Goal: Task Accomplishment & Management: Manage account settings

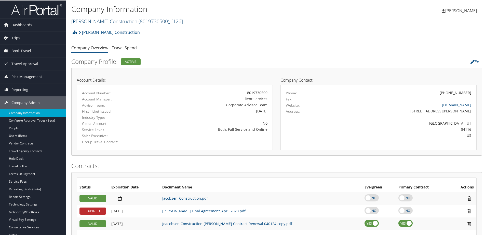
drag, startPoint x: 0, startPoint y: 0, endPoint x: 108, endPoint y: 19, distance: 109.2
click at [108, 19] on link "Jacobsen Construction ( 8019730500 ) , [ 126 ]" at bounding box center [127, 20] width 112 height 7
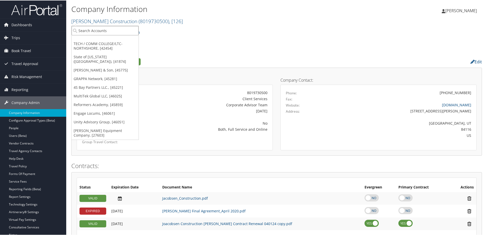
click at [112, 31] on input "search" at bounding box center [105, 29] width 67 height 9
type input "Nikko"
click at [93, 28] on input "Nikko" at bounding box center [105, 29] width 67 height 9
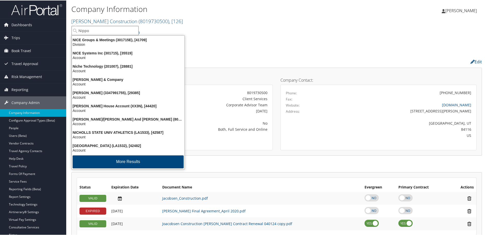
type input "Nippon"
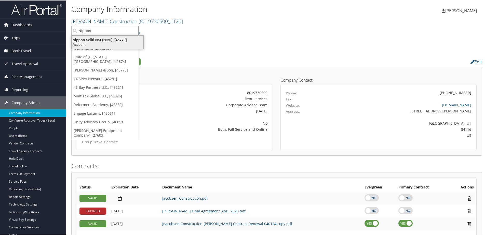
click at [87, 42] on div "Nippon Seiki NSI (2650), [45779]" at bounding box center [108, 39] width 78 height 5
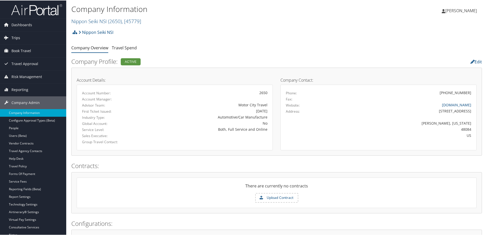
click at [19, 38] on span "Trips" at bounding box center [15, 37] width 9 height 13
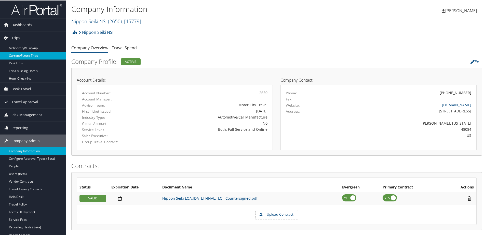
click at [18, 53] on link "Current/Future Trips" at bounding box center [33, 55] width 66 height 8
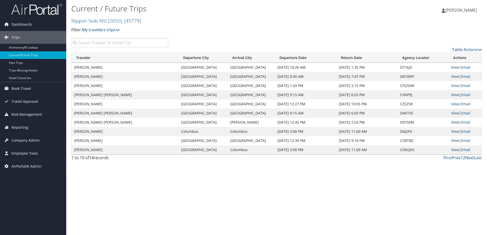
click at [455, 123] on link "View" at bounding box center [455, 122] width 8 height 5
click at [22, 141] on span "Company Admin" at bounding box center [25, 140] width 28 height 13
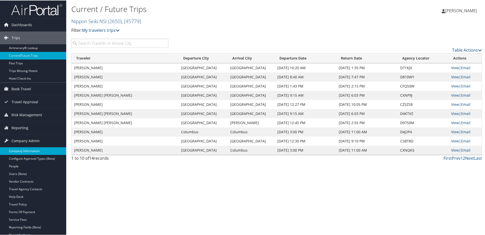
click at [23, 152] on link "Company Information" at bounding box center [33, 151] width 66 height 8
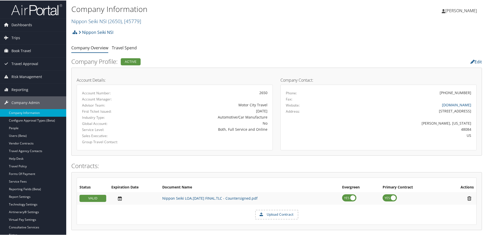
drag, startPoint x: 93, startPoint y: 21, endPoint x: 93, endPoint y: 27, distance: 5.6
click at [93, 21] on link "Nippon Seiki NSI ( 2650 ) , [ 45779 ]" at bounding box center [106, 20] width 70 height 7
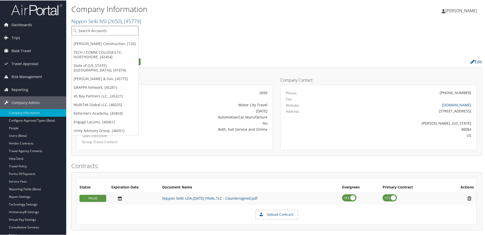
click at [92, 31] on input "search" at bounding box center [105, 29] width 67 height 9
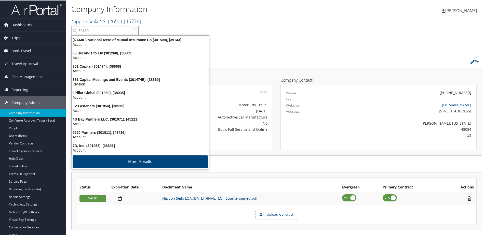
type input "301890"
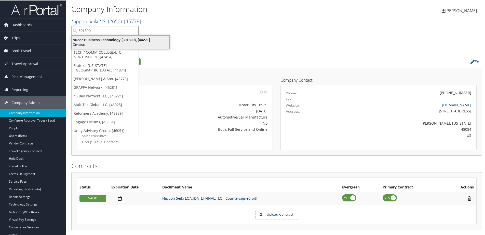
click at [100, 40] on div "Nucor Business Technology (301890), [44271]" at bounding box center [121, 39] width 104 height 5
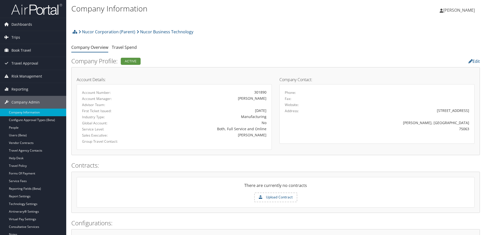
click at [25, 90] on span "Reporting" at bounding box center [19, 89] width 17 height 13
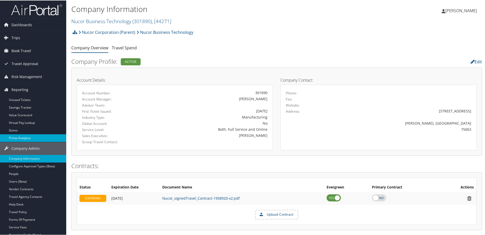
click at [25, 137] on link "Prime Analytics" at bounding box center [33, 138] width 66 height 8
click at [99, 23] on link "Nucor Business Technology ( 301890 ) , [ 44271 ]" at bounding box center [121, 20] width 100 height 7
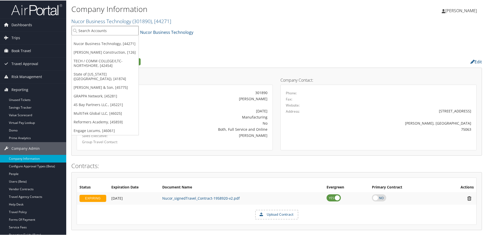
click at [96, 33] on input "search" at bounding box center [105, 29] width 67 height 9
type input "Being First"
click at [85, 39] on div "Being First (7863), [16633]" at bounding box center [105, 39] width 73 height 5
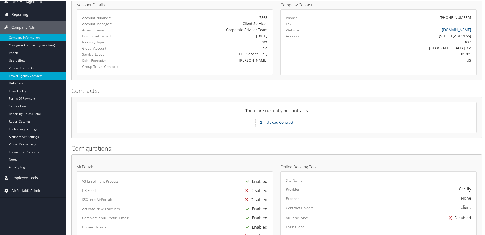
scroll to position [67, 0]
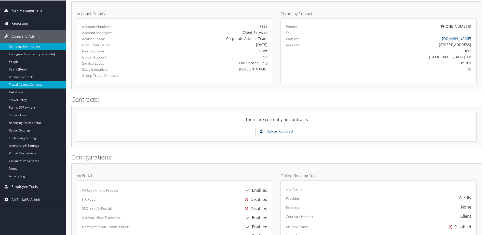
click at [27, 83] on link "Travel Agency Contacts" at bounding box center [33, 85] width 66 height 8
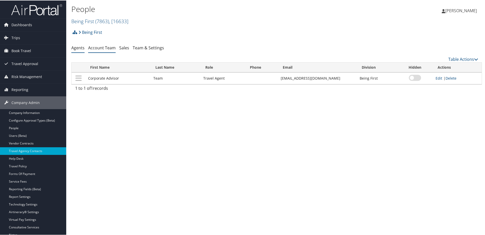
click at [103, 47] on link "Account Team" at bounding box center [102, 48] width 28 height 6
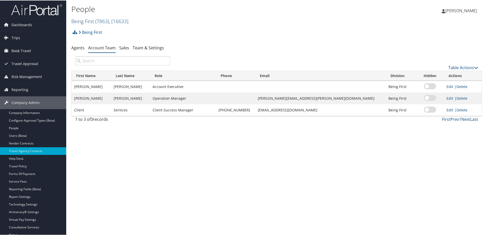
click at [81, 19] on link "Being First ( 7863 ) , [ 16633 ]" at bounding box center [99, 20] width 57 height 7
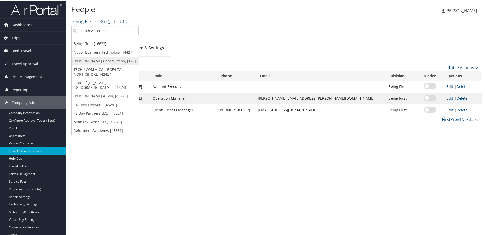
click at [93, 60] on link "[PERSON_NAME] Construction, [126]" at bounding box center [105, 60] width 67 height 9
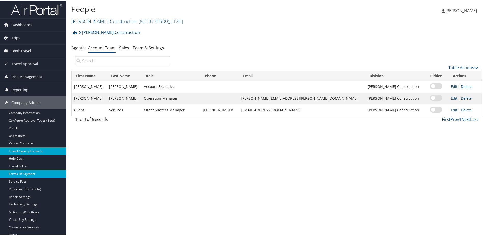
click at [23, 174] on link "Forms Of Payment" at bounding box center [33, 174] width 66 height 8
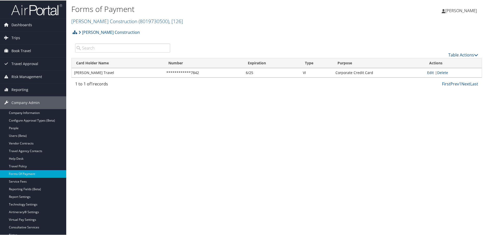
click at [429, 72] on link "Edit" at bounding box center [430, 72] width 7 height 5
select select "2"
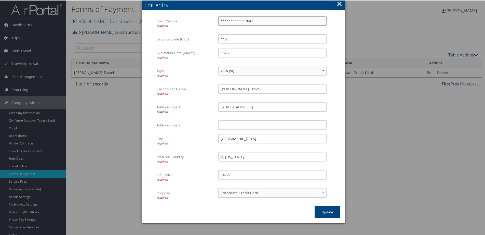
drag, startPoint x: 252, startPoint y: 22, endPoint x: 203, endPoint y: 29, distance: 49.7
click at [203, 29] on div "**********" at bounding box center [244, 25] width 174 height 18
type input "[CREDIT_CARD_NUMBER]"
drag, startPoint x: 230, startPoint y: 36, endPoint x: 205, endPoint y: 36, distance: 25.5
click at [205, 36] on div "Security Code (CVC) **9 Multiple values The selected items contain different va…" at bounding box center [244, 41] width 174 height 14
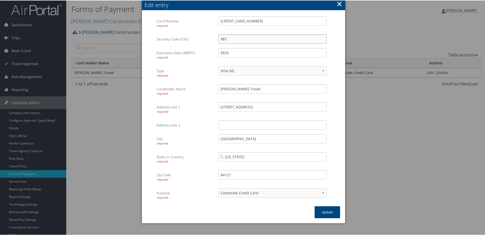
type input "987"
drag, startPoint x: 232, startPoint y: 54, endPoint x: 210, endPoint y: 52, distance: 22.0
click at [210, 52] on div "Expiration Date (MMYY) required 0625 Multiple values The selected items contain…" at bounding box center [244, 57] width 174 height 18
type input "0531"
click at [318, 213] on button "Update" at bounding box center [327, 212] width 25 height 12
